Goal: Task Accomplishment & Management: Manage account settings

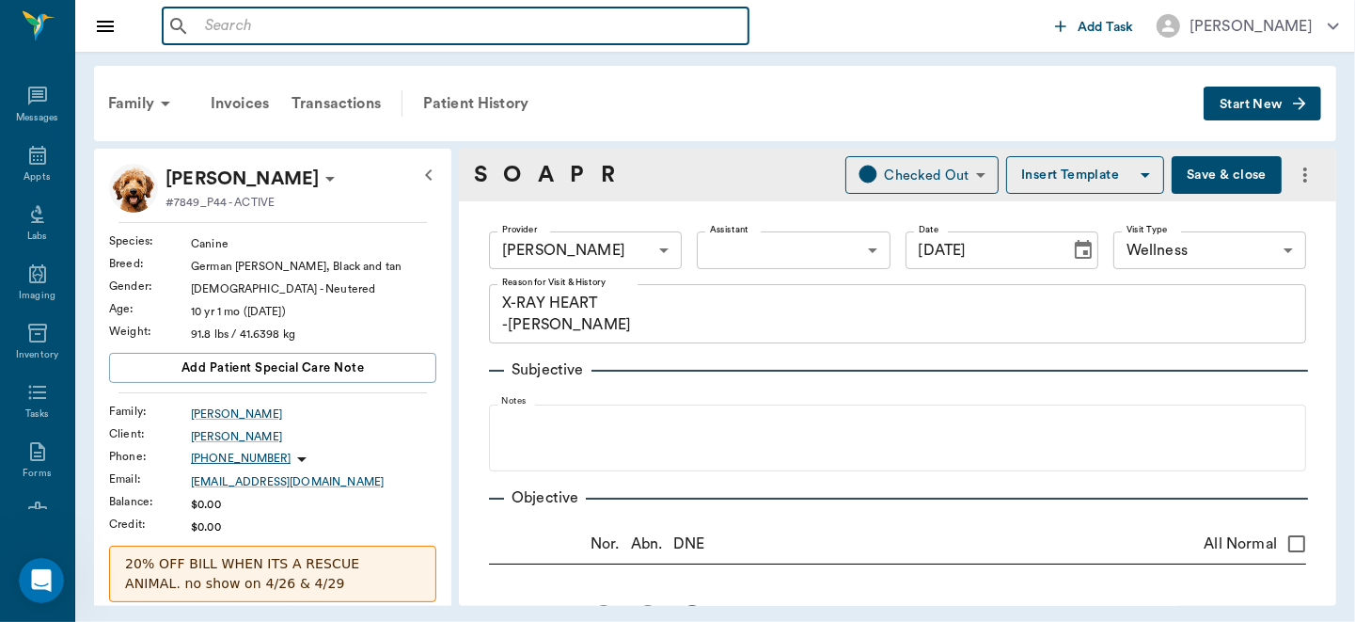
scroll to position [562, 0]
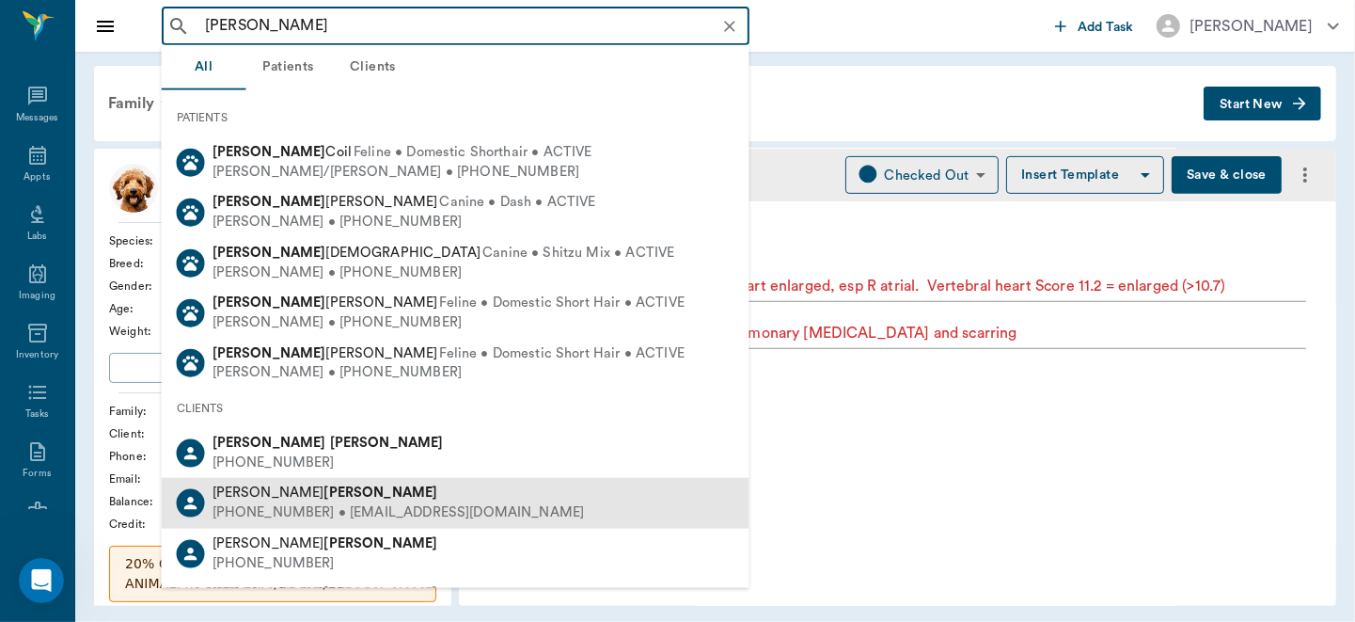
click at [324, 494] on b "[PERSON_NAME]" at bounding box center [381, 492] width 114 height 14
type input "[PERSON_NAME]"
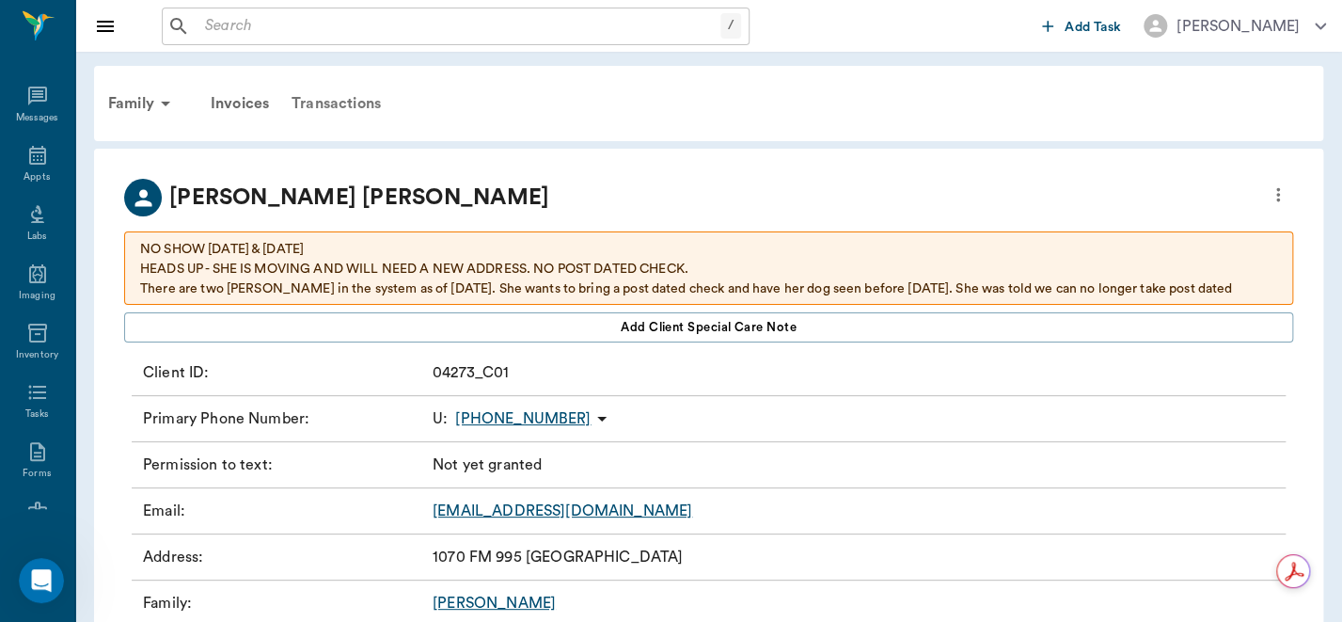
click at [338, 100] on div "Transactions" at bounding box center [336, 103] width 112 height 45
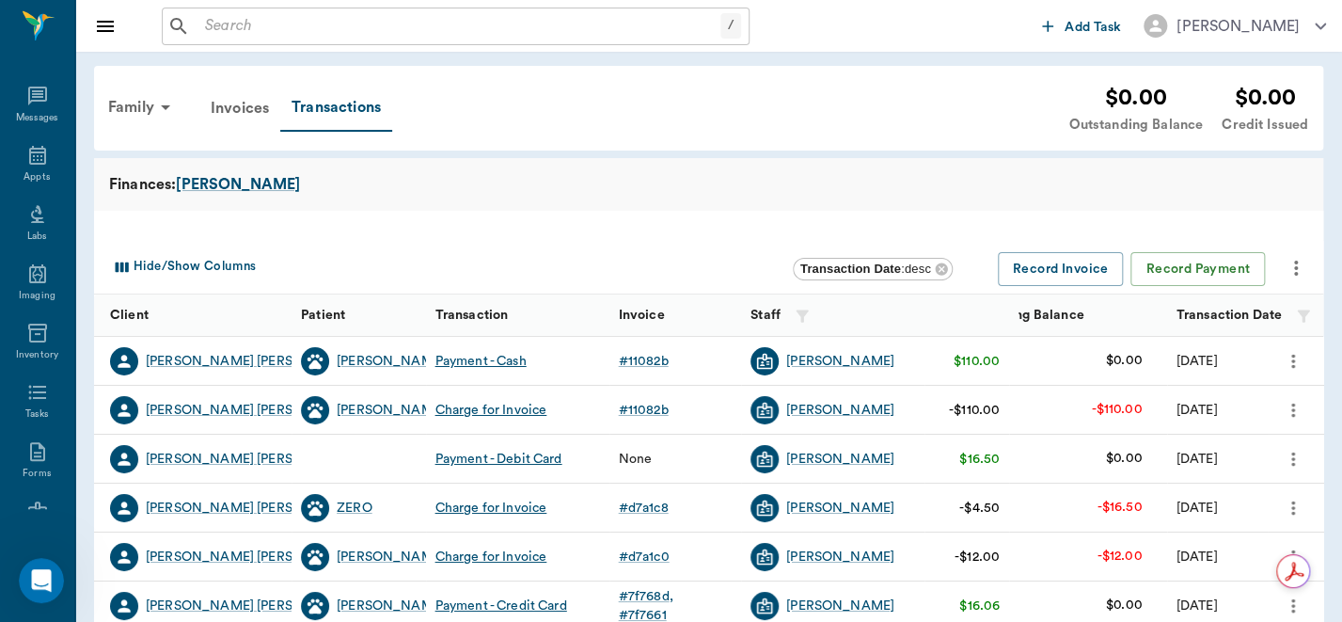
click at [1291, 405] on icon "more" at bounding box center [1292, 410] width 4 height 14
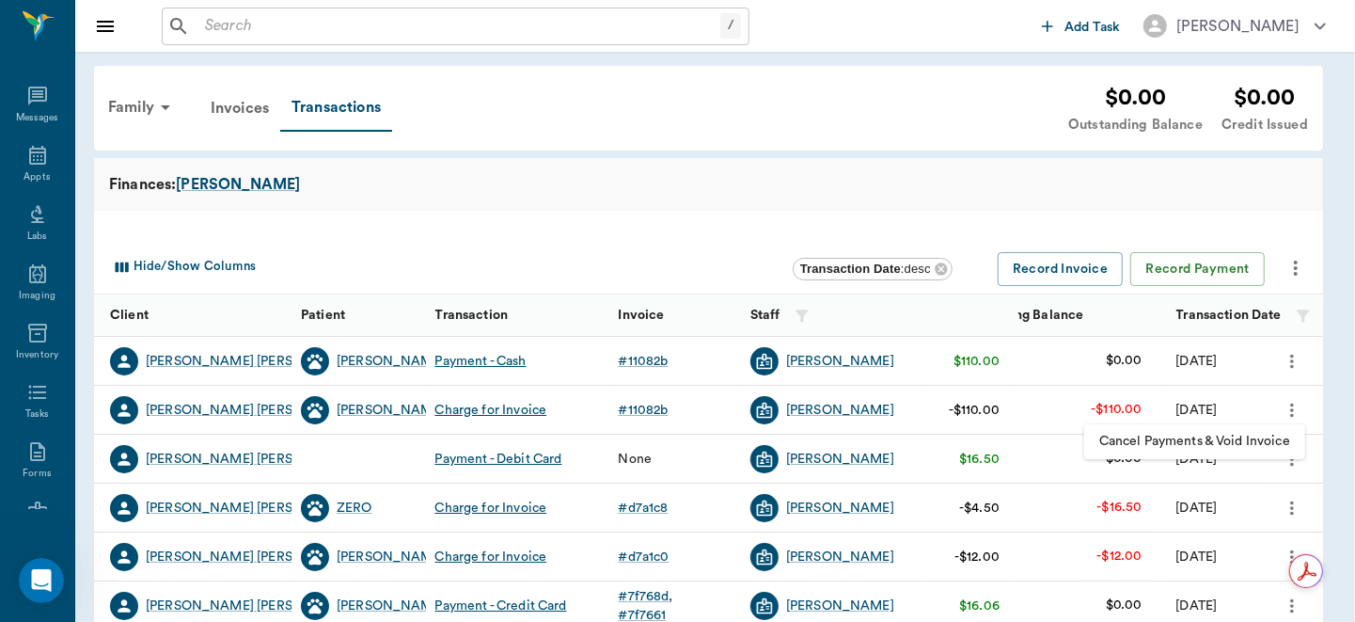
click at [1248, 441] on span "Cancel Payments & Void Invoice" at bounding box center [1194, 442] width 191 height 20
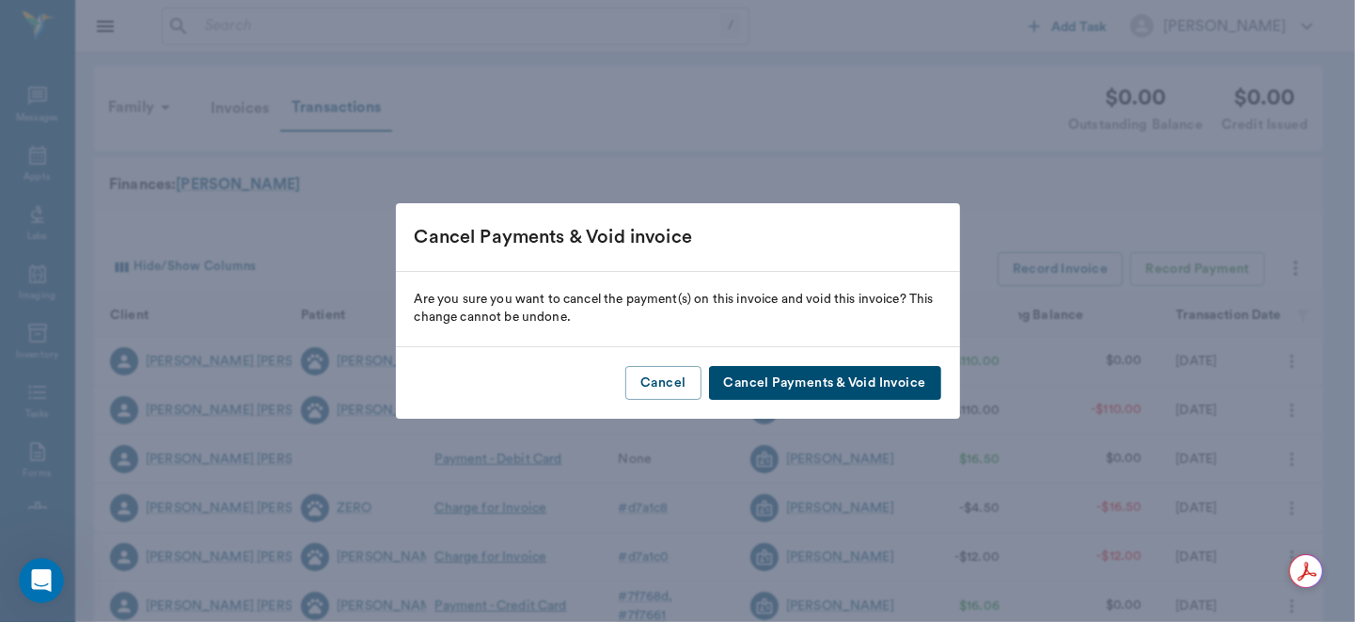
click at [836, 380] on button "Cancel Payments & Void Invoice" at bounding box center [825, 383] width 232 height 35
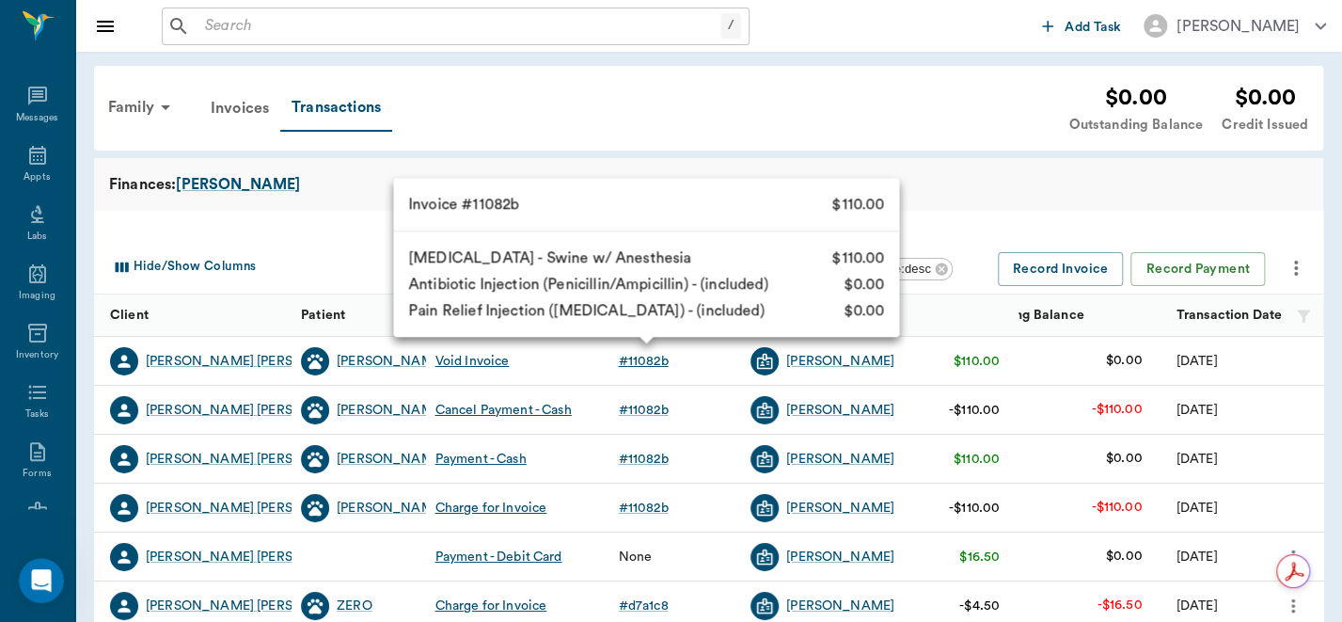
click at [645, 360] on div "# 11082b" at bounding box center [644, 361] width 50 height 19
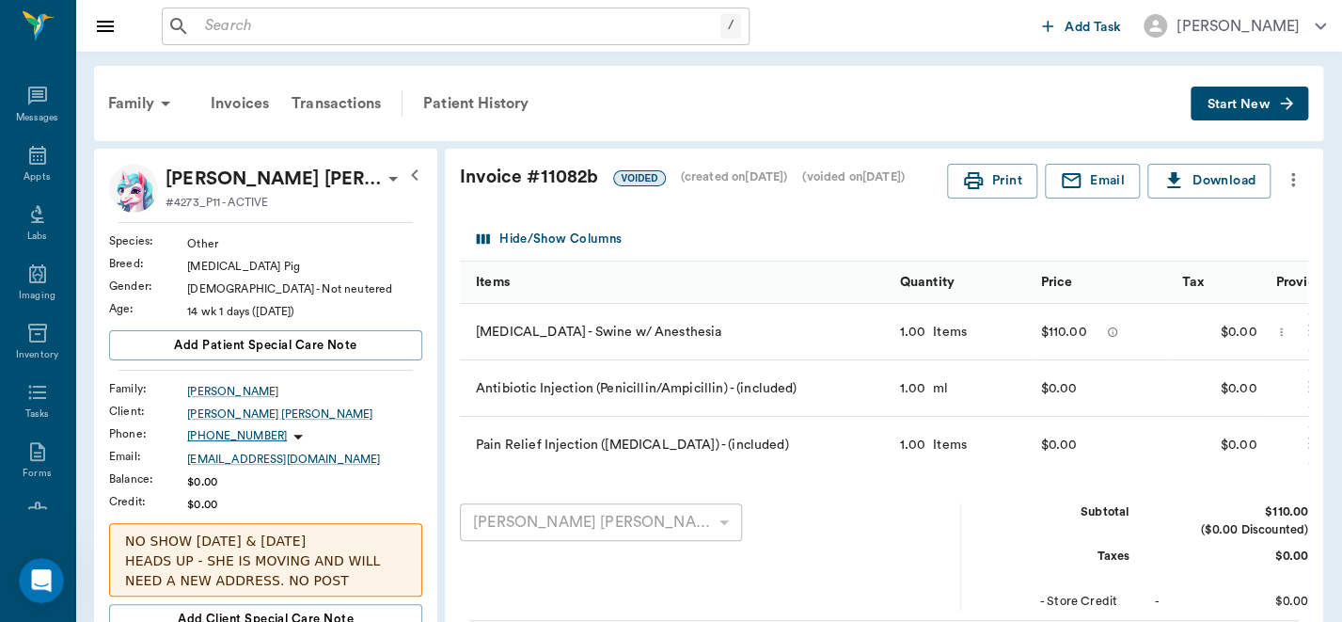
click at [1288, 173] on icon "more" at bounding box center [1293, 179] width 21 height 23
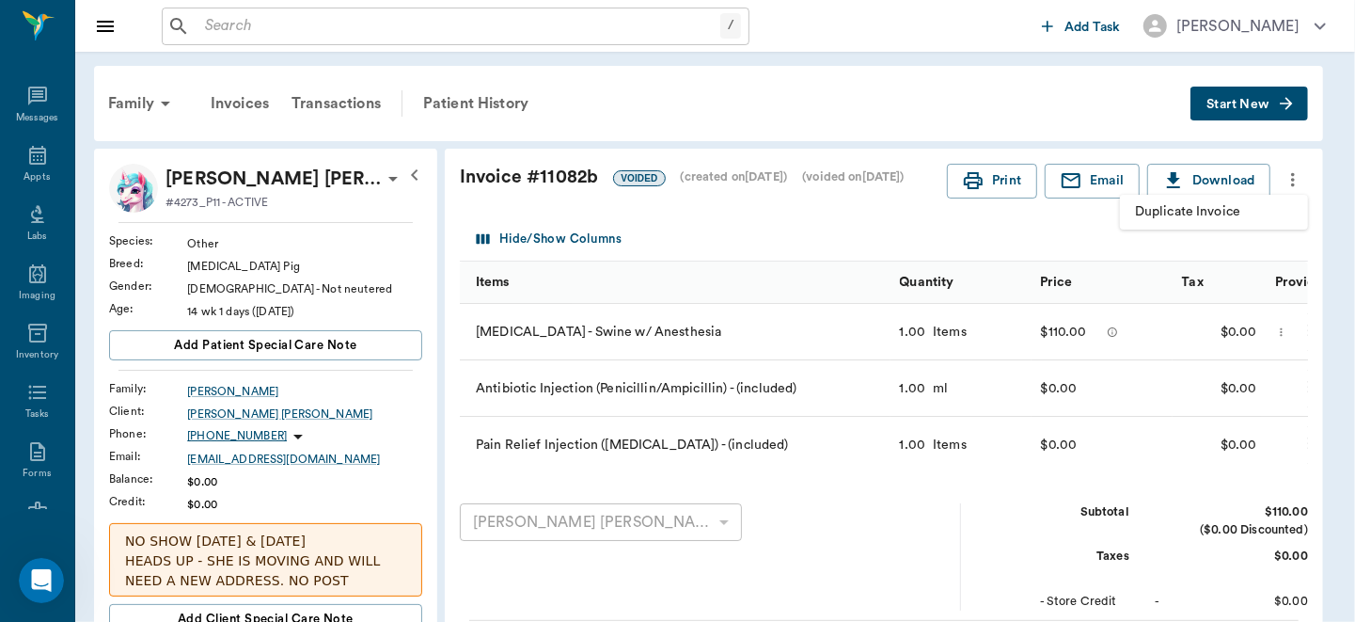
click at [1201, 214] on span "Duplicate Invoice" at bounding box center [1214, 212] width 158 height 20
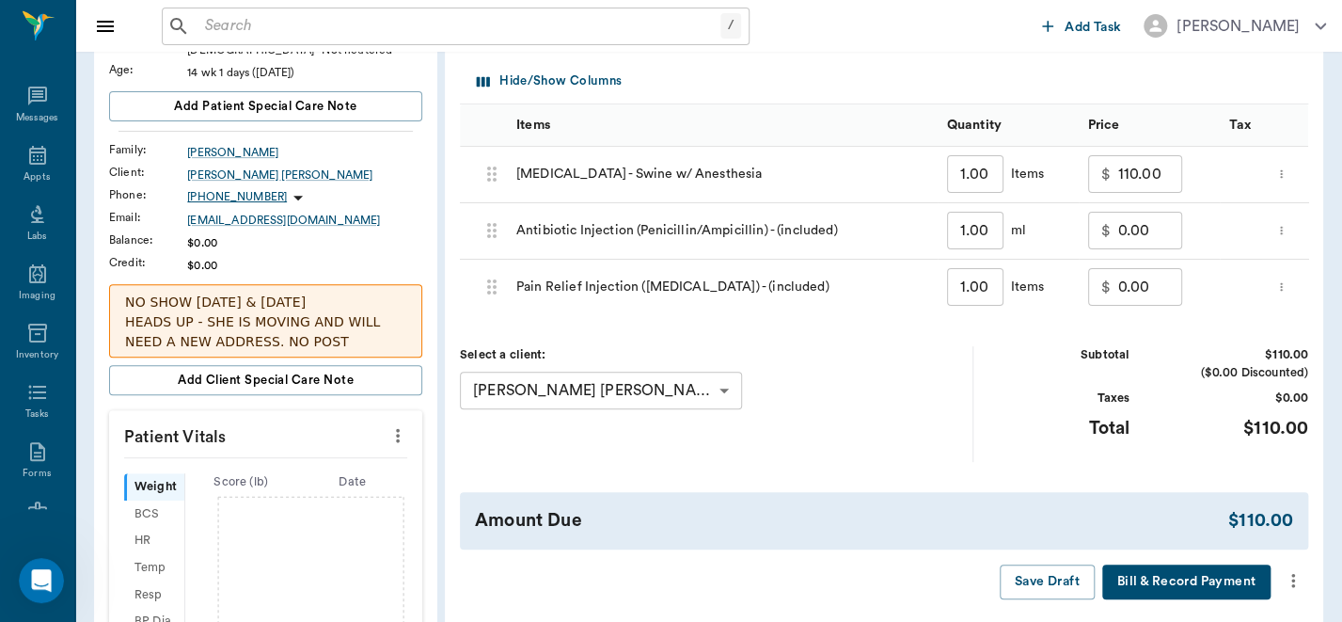
scroll to position [270, 0]
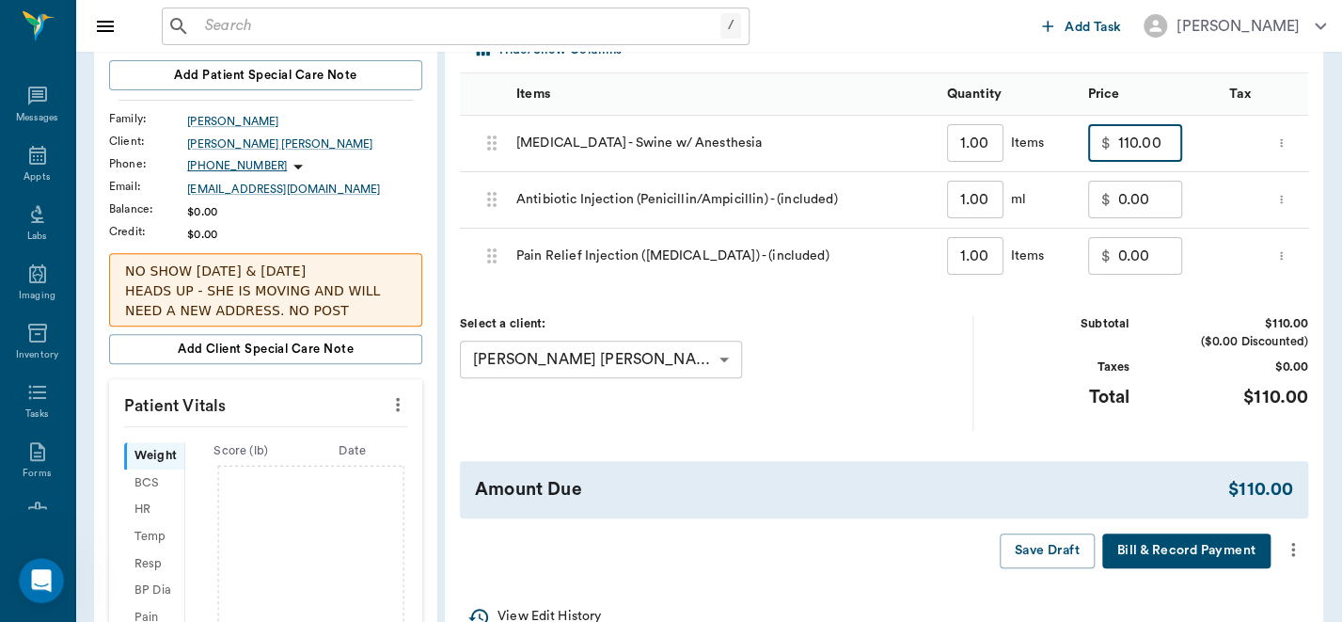
click at [1155, 150] on input "110.00" at bounding box center [1150, 143] width 64 height 38
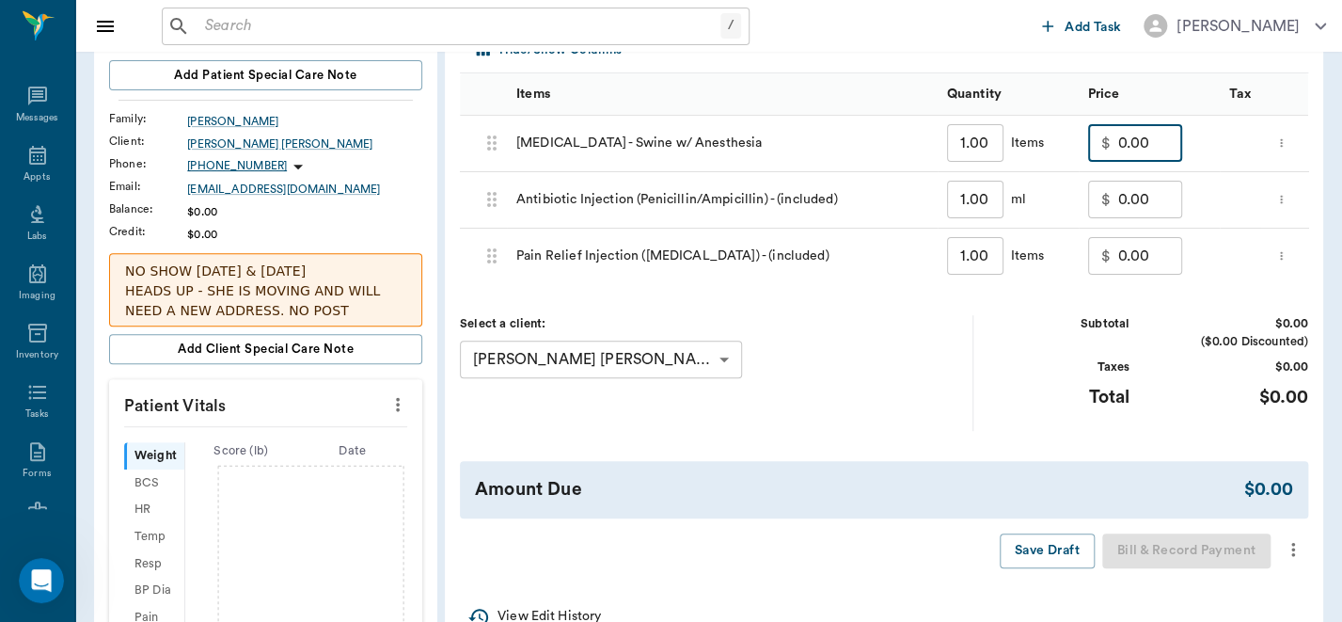
type input "0.00"
click at [1291, 557] on icon "more" at bounding box center [1293, 550] width 4 height 14
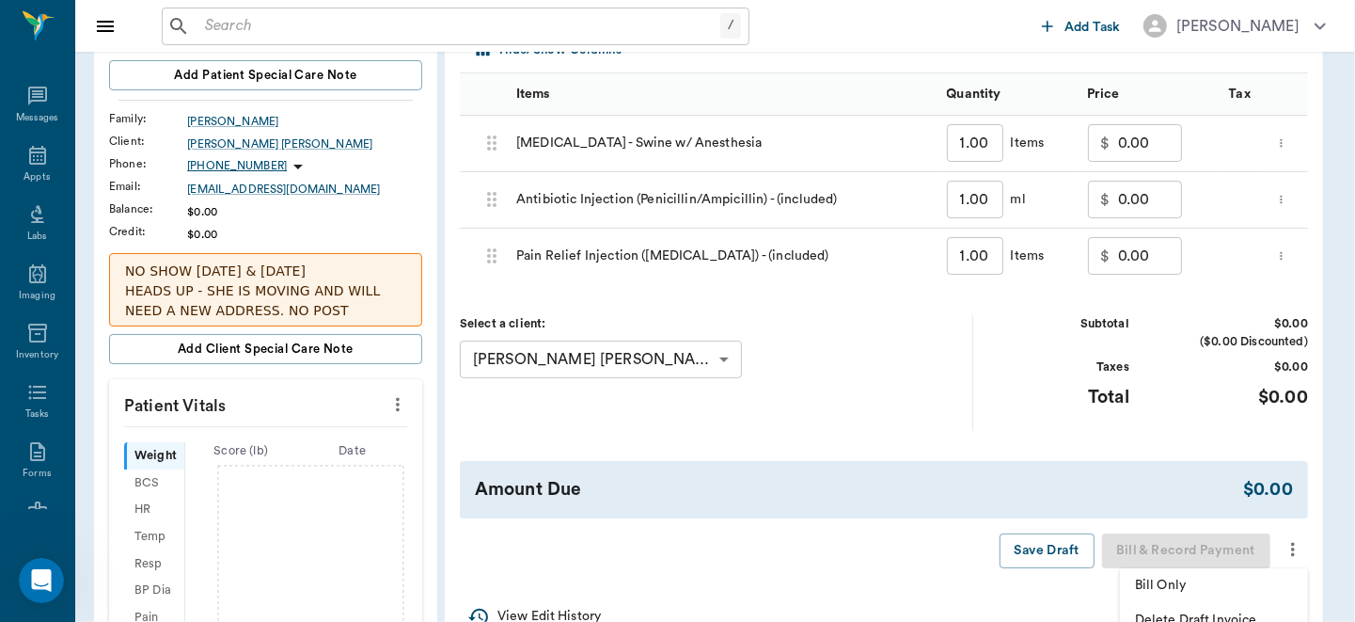
click at [1249, 579] on span "Bill Only" at bounding box center [1214, 586] width 158 height 20
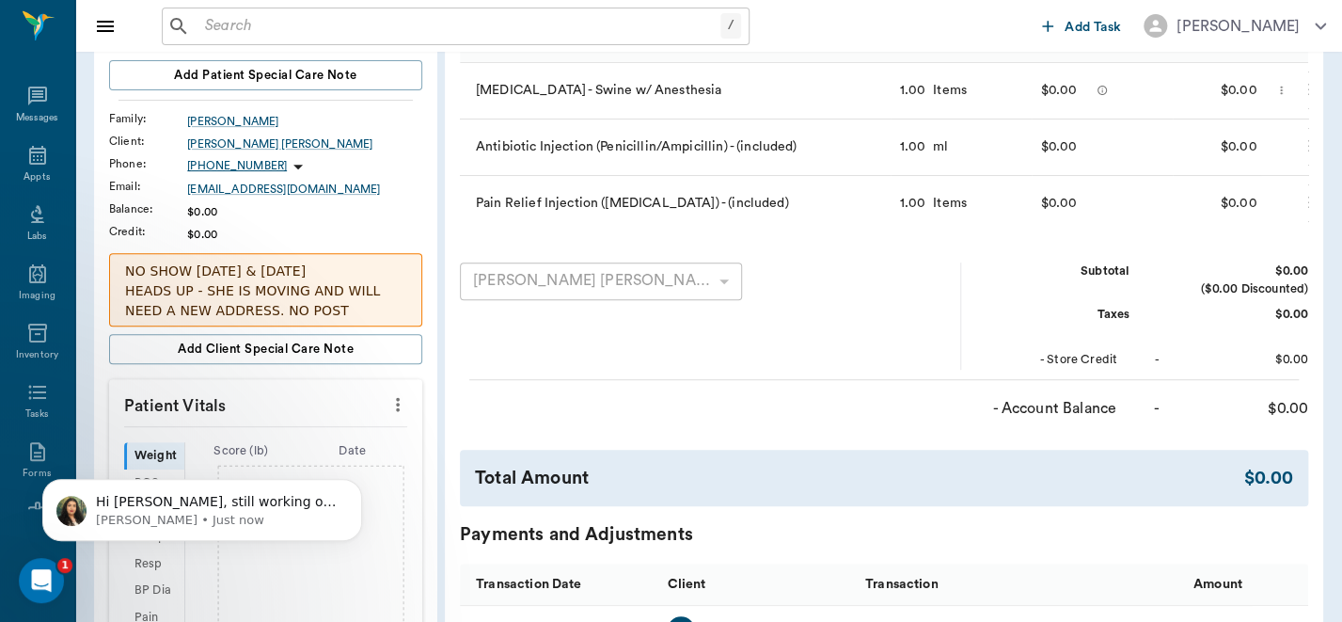
scroll to position [0, 0]
